Goal: Transaction & Acquisition: Book appointment/travel/reservation

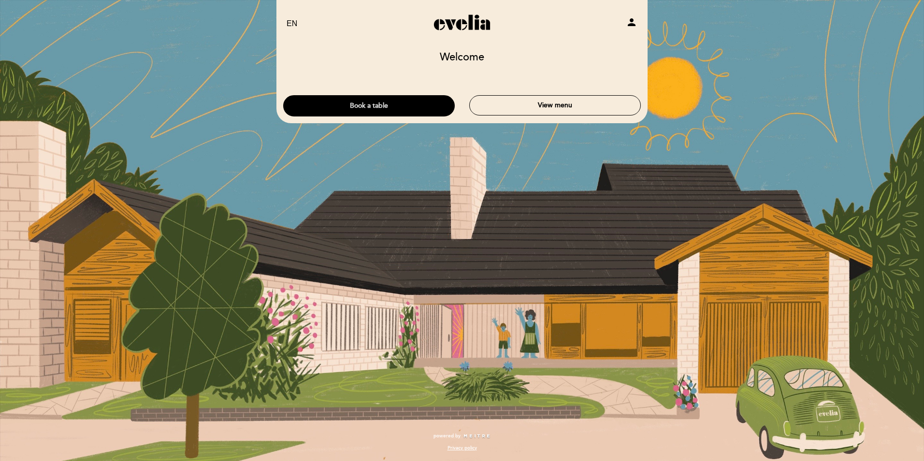
click at [338, 106] on button "Book a table" at bounding box center [368, 105] width 171 height 21
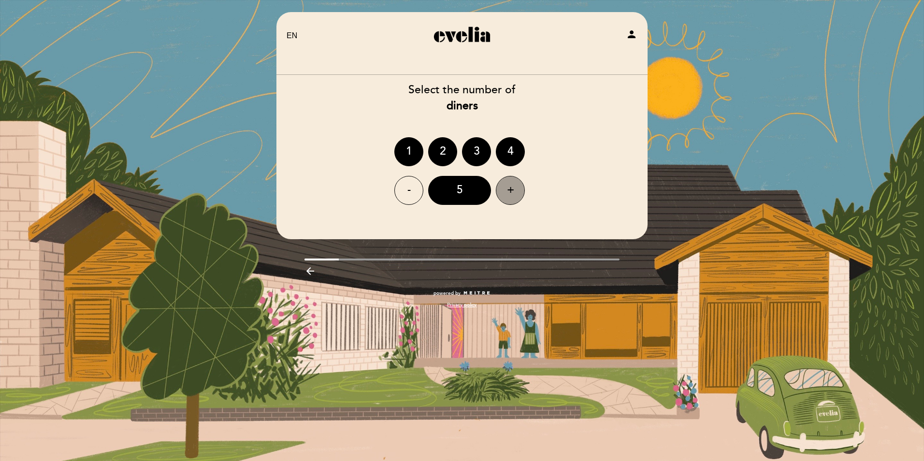
click at [511, 193] on div "+" at bounding box center [510, 190] width 29 height 29
click at [468, 194] on div "8" at bounding box center [459, 190] width 63 height 29
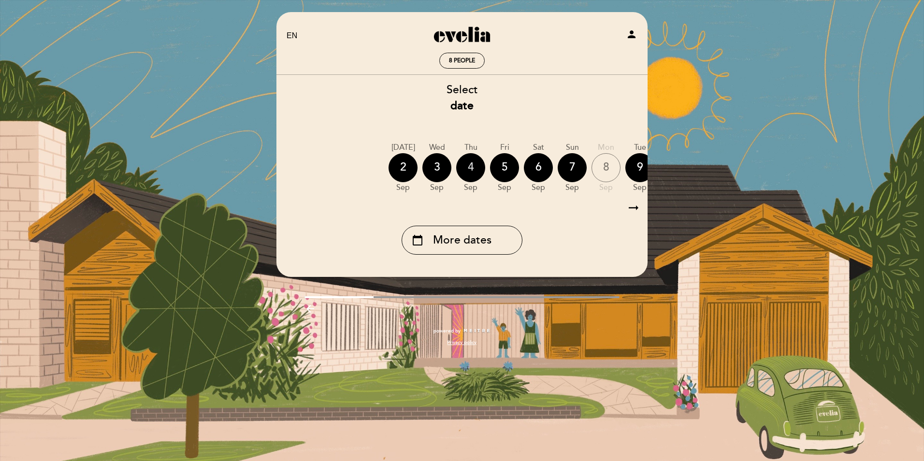
click at [471, 172] on div "4" at bounding box center [470, 167] width 29 height 29
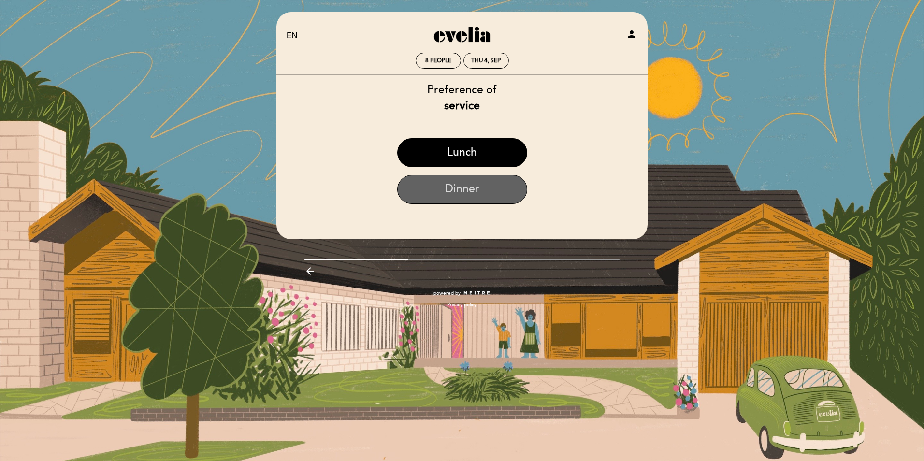
click at [450, 187] on button "Dinner" at bounding box center [462, 189] width 130 height 29
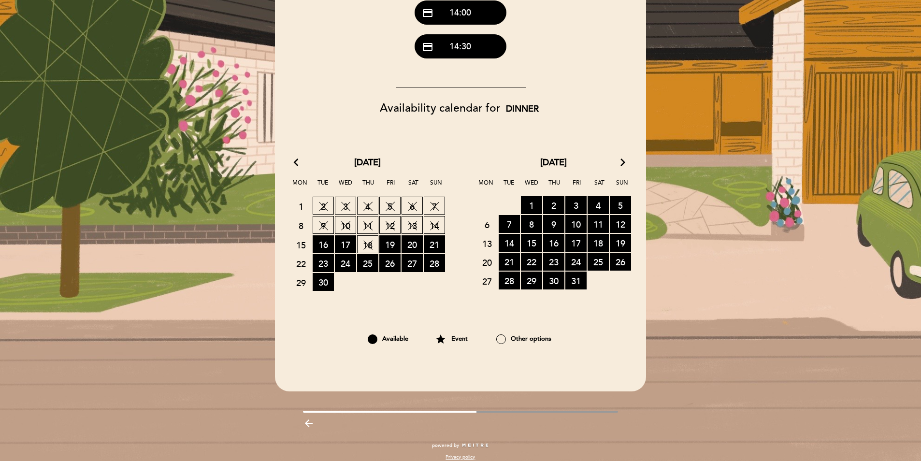
scroll to position [374, 0]
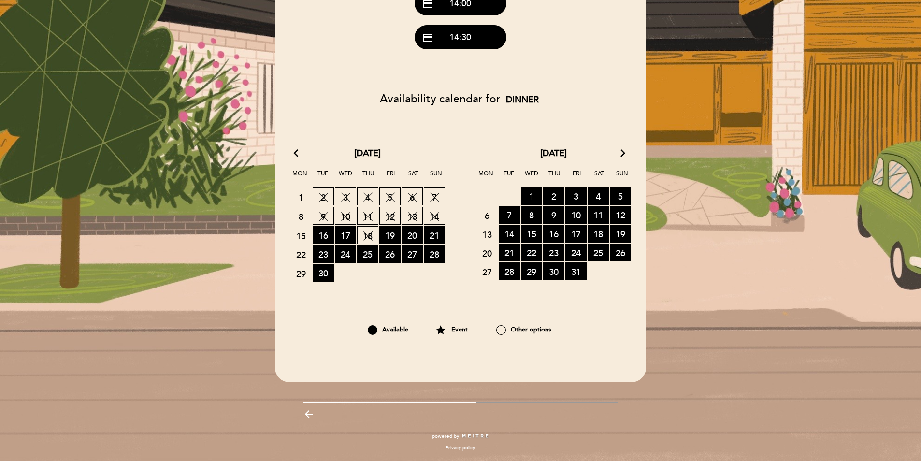
click at [460, 327] on div "star Event" at bounding box center [451, 330] width 54 height 16
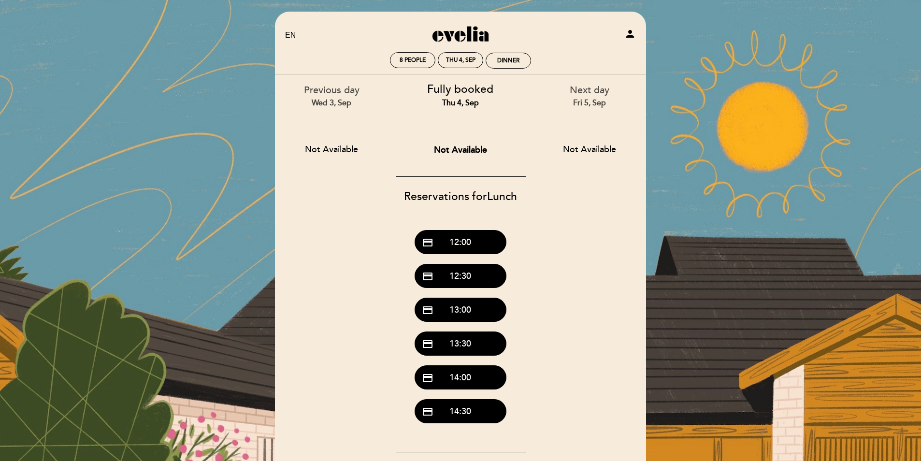
scroll to position [0, 0]
click at [510, 59] on div "Dinner" at bounding box center [508, 60] width 22 height 7
select select "? undefined:undefined ?"
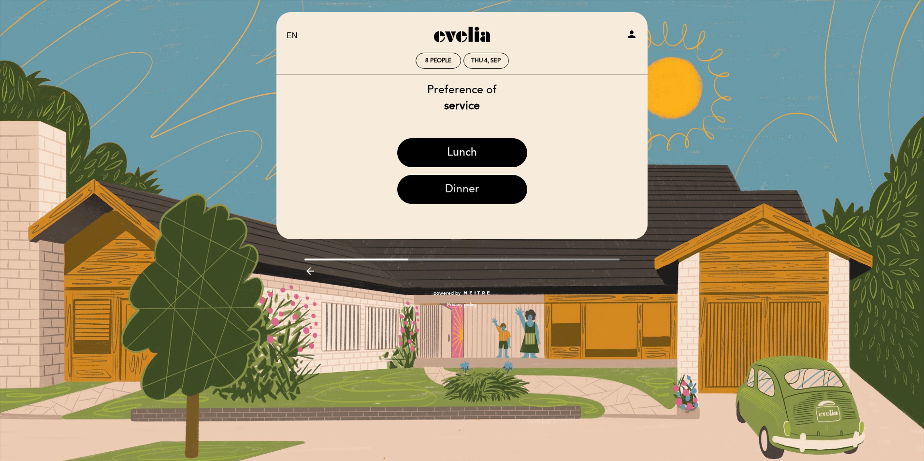
click at [456, 194] on button "Dinner" at bounding box center [462, 189] width 130 height 29
